Goal: Information Seeking & Learning: Learn about a topic

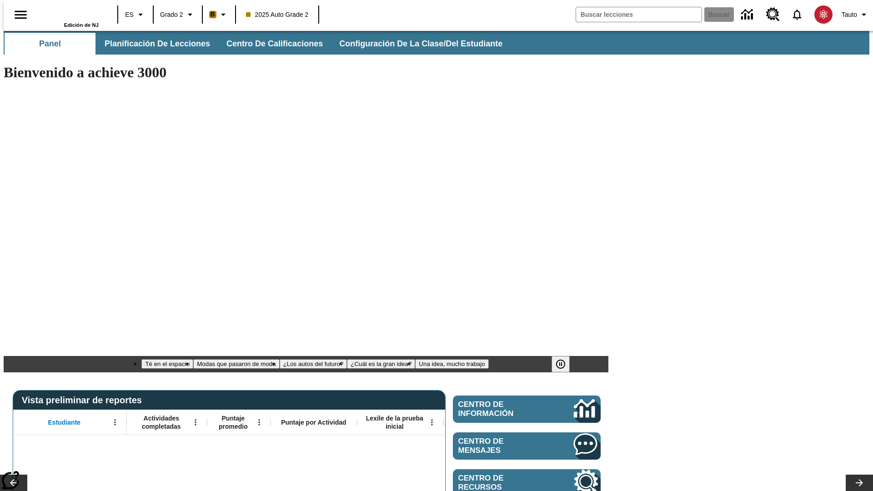
type input "-1"
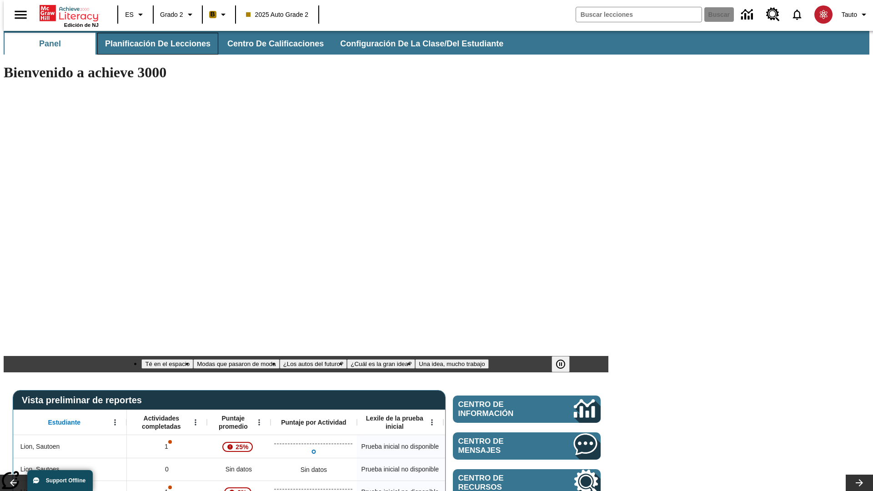
click at [152, 44] on span "Planificación de lecciones" at bounding box center [157, 44] width 105 height 10
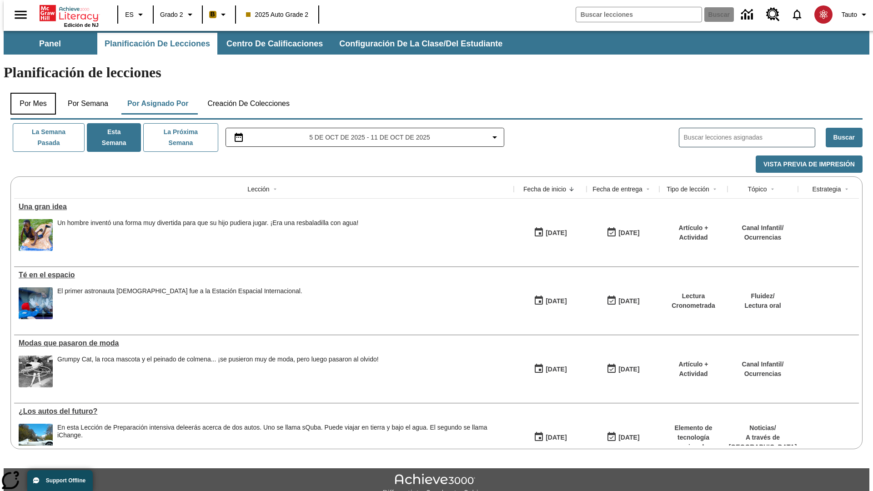
click at [30, 93] on button "Por mes" at bounding box center [32, 104] width 45 height 22
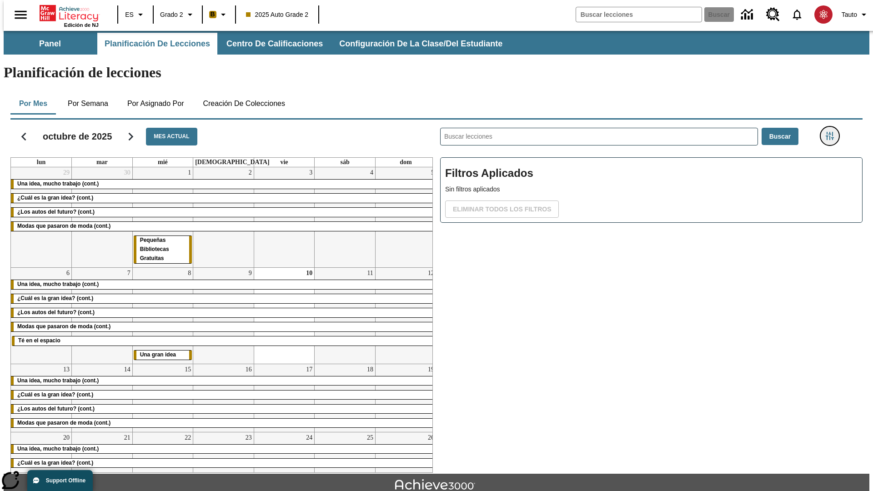
click at [832, 132] on icon "Menú lateral de filtros" at bounding box center [829, 136] width 8 height 8
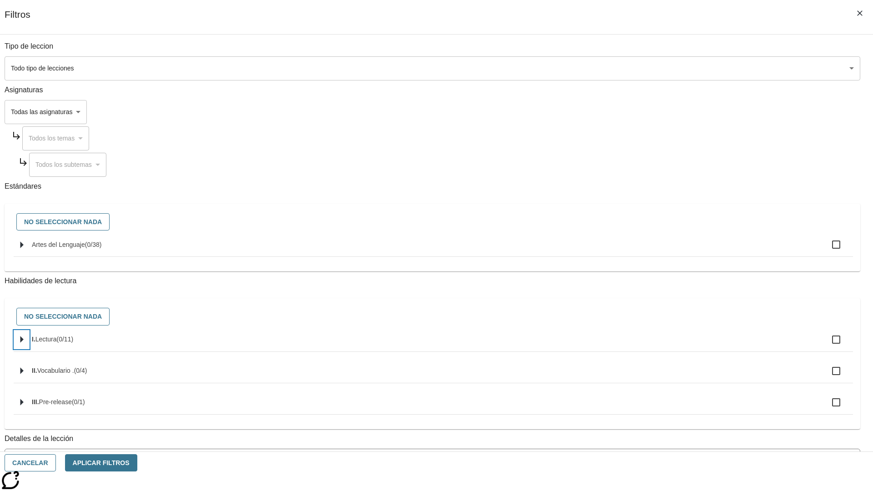
click at [24, 343] on icon "Seleccione habilidades" at bounding box center [21, 339] width 3 height 7
click at [56, 463] on button "Cancelar" at bounding box center [30, 463] width 51 height 18
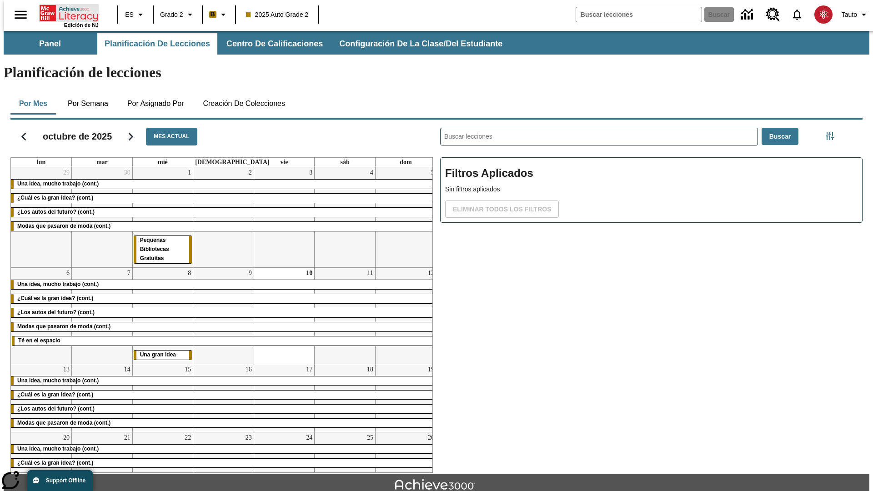
click at [65, 12] on icon "Portada" at bounding box center [70, 13] width 60 height 18
